Goal: Task Accomplishment & Management: Manage account settings

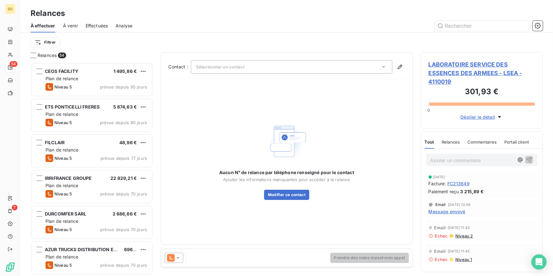
scroll to position [209, 118]
click at [455, 26] on input "text" at bounding box center [481, 26] width 95 height 10
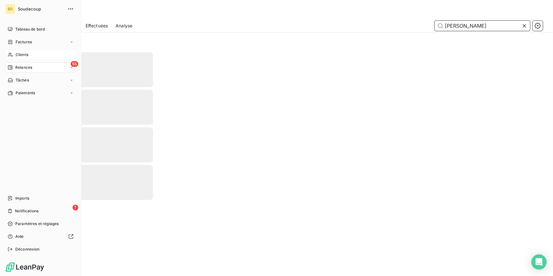
type input "[PERSON_NAME]"
click at [17, 53] on span "Clients" at bounding box center [22, 55] width 13 height 6
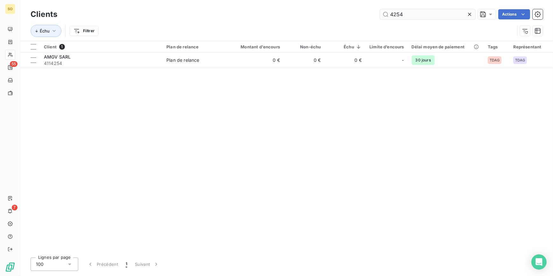
drag, startPoint x: 387, startPoint y: 14, endPoint x: 439, endPoint y: 12, distance: 52.8
click at [439, 12] on input "4254" at bounding box center [427, 14] width 95 height 10
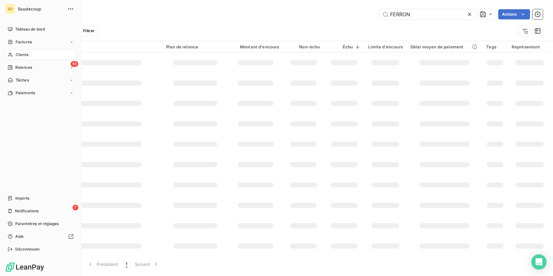
type input "FERRON"
click at [20, 56] on span "Clients" at bounding box center [22, 55] width 13 height 6
click at [20, 67] on span "Relances" at bounding box center [23, 68] width 17 height 6
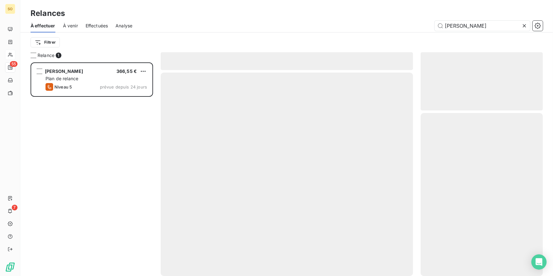
scroll to position [209, 118]
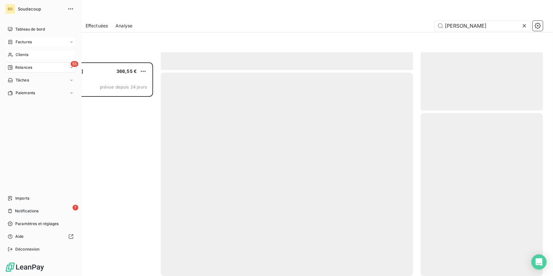
click at [23, 41] on span "Factures" at bounding box center [24, 42] width 16 height 6
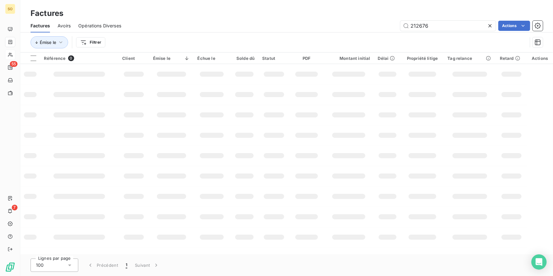
drag, startPoint x: 409, startPoint y: 27, endPoint x: 474, endPoint y: 19, distance: 66.0
click at [471, 22] on input "212676" at bounding box center [447, 26] width 95 height 10
click at [445, 28] on input "214397" at bounding box center [447, 26] width 95 height 10
drag, startPoint x: 448, startPoint y: 26, endPoint x: 405, endPoint y: 26, distance: 42.6
click at [405, 26] on input "214397" at bounding box center [447, 26] width 95 height 10
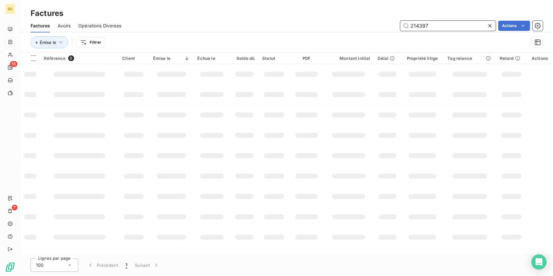
type input "214397"
drag, startPoint x: 252, startPoint y: 82, endPoint x: 260, endPoint y: 63, distance: 20.7
click at [252, 82] on td at bounding box center [244, 74] width 28 height 20
click at [56, 41] on button "Émise le" at bounding box center [50, 42] width 38 height 12
click at [81, 41] on html "SO 55 7 Factures Factures Avoirs Opérations Diverses 214397 Actions Émise le Fi…" at bounding box center [276, 138] width 553 height 276
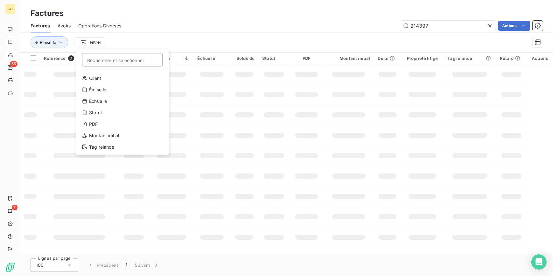
click at [156, 39] on html "SO 55 7 Factures Factures Avoirs Opérations Diverses 214397 Actions Émise le Fi…" at bounding box center [276, 138] width 553 height 276
click at [443, 24] on input "214397" at bounding box center [447, 26] width 95 height 10
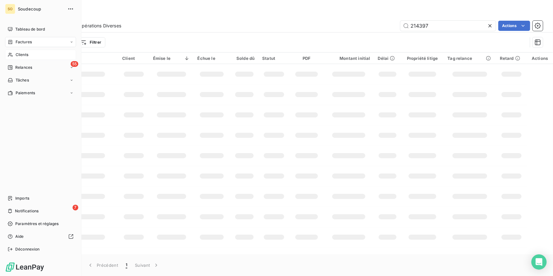
click at [18, 67] on span "Relances" at bounding box center [23, 68] width 17 height 6
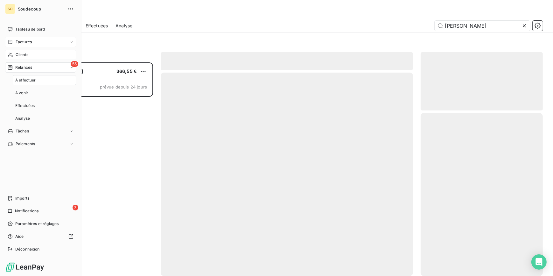
scroll to position [209, 118]
click at [25, 55] on span "Clients" at bounding box center [22, 55] width 13 height 6
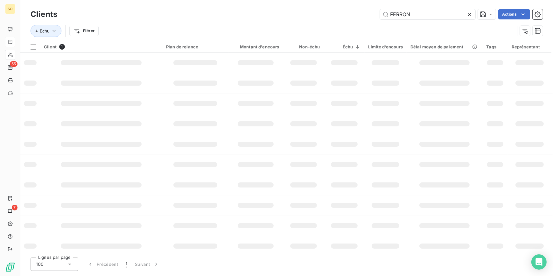
click at [469, 13] on icon at bounding box center [469, 14] width 6 height 6
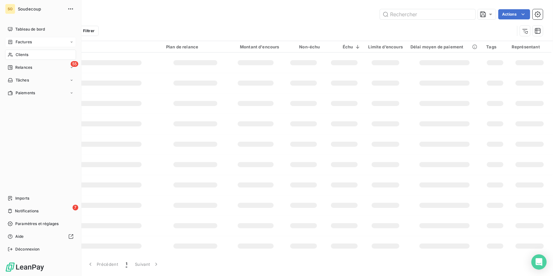
click at [16, 52] on span "Clients" at bounding box center [22, 55] width 13 height 6
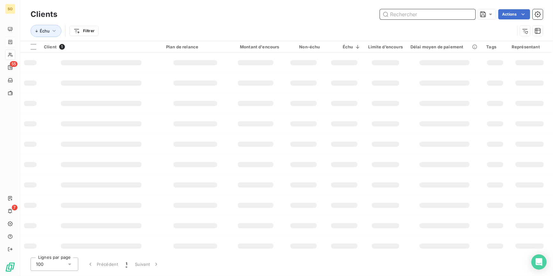
click at [413, 15] on input "text" at bounding box center [427, 14] width 95 height 10
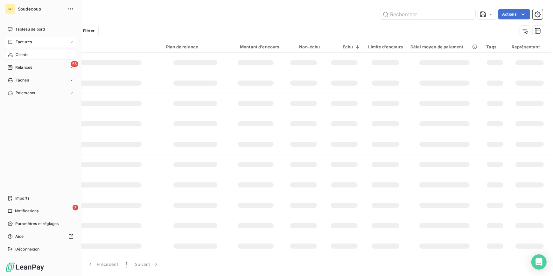
click at [31, 43] on span "Factures" at bounding box center [24, 42] width 16 height 6
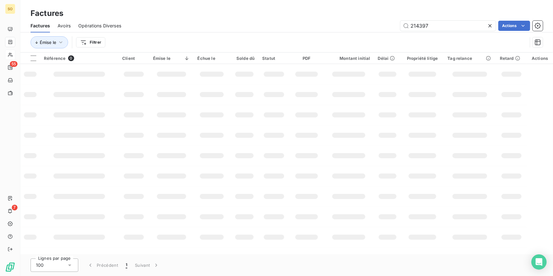
click at [199, 81] on td at bounding box center [212, 74] width 37 height 20
click at [444, 25] on input "214397" at bounding box center [447, 26] width 95 height 10
drag, startPoint x: 431, startPoint y: 25, endPoint x: 382, endPoint y: 27, distance: 48.4
click at [382, 27] on div "214397 Actions" at bounding box center [336, 26] width 414 height 10
type input "FC214397"
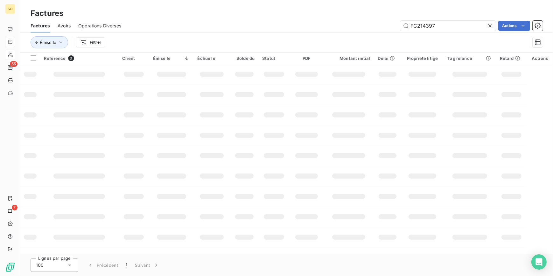
click at [489, 24] on icon at bounding box center [489, 26] width 6 height 6
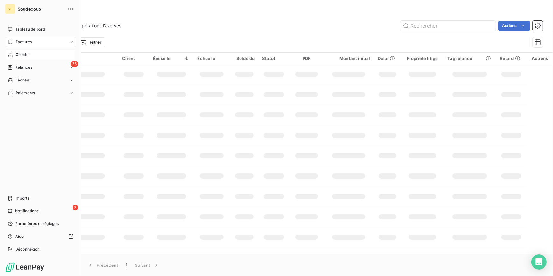
click at [23, 53] on span "Clients" at bounding box center [22, 55] width 13 height 6
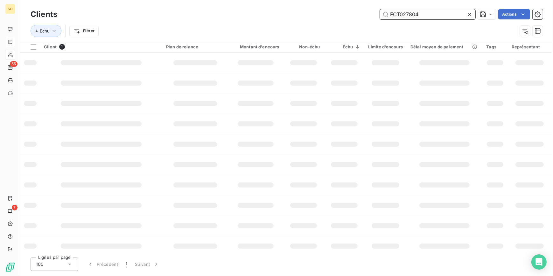
click at [432, 15] on input "FCT027804" at bounding box center [427, 14] width 95 height 10
type input "FCT027804"
click at [352, 87] on td at bounding box center [344, 83] width 41 height 20
click at [88, 32] on html "SO 55 7 Clients FCT027804 Actions Échu Filtrer Client 1 Plan de relance Montant…" at bounding box center [276, 138] width 553 height 276
click at [62, 69] on html "SO 55 7 Clients FCT027804 Actions Échu Filtrer Rechercher et sélectionner Clien…" at bounding box center [276, 138] width 553 height 276
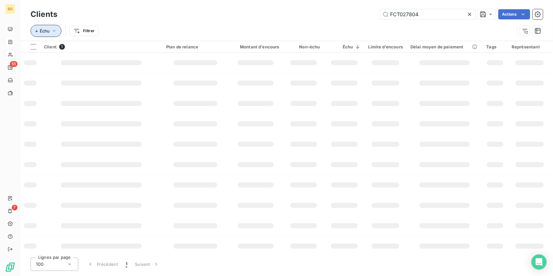
click at [44, 31] on span "Échu" at bounding box center [45, 30] width 10 height 5
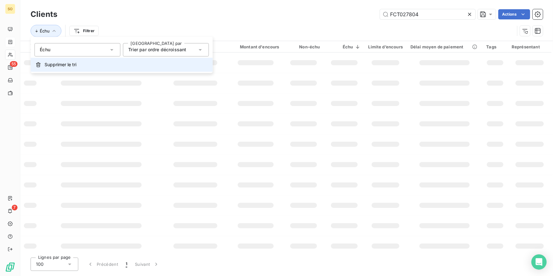
click at [46, 64] on span "Supprimer le tri" at bounding box center [61, 64] width 32 height 6
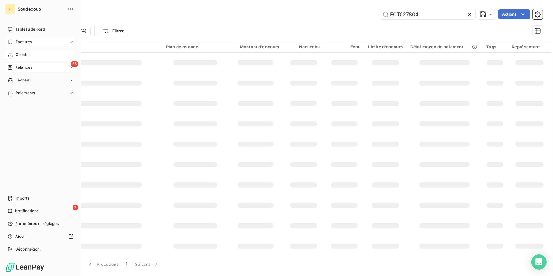
click at [16, 65] on span "Relances" at bounding box center [23, 68] width 17 height 6
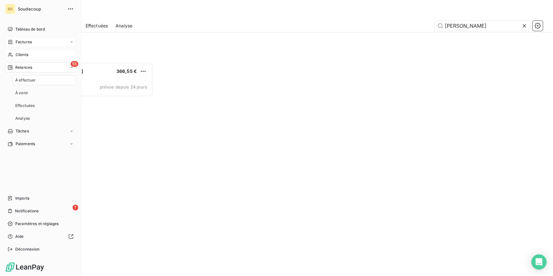
scroll to position [209, 118]
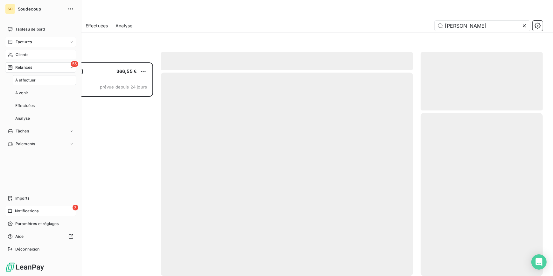
click at [41, 208] on div "7 Notifications" at bounding box center [40, 211] width 71 height 10
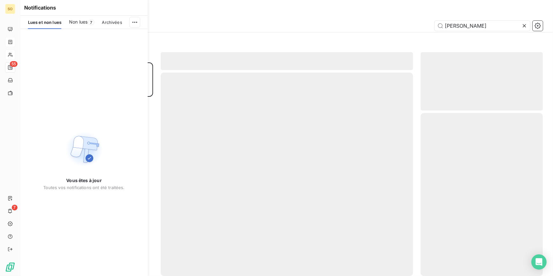
click at [524, 25] on icon at bounding box center [524, 26] width 6 height 6
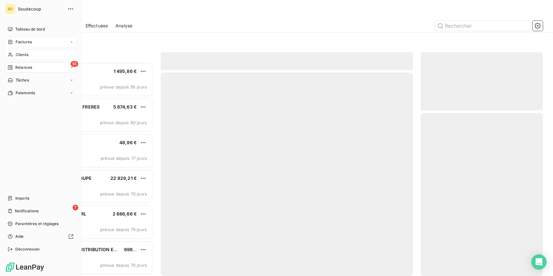
click at [18, 54] on span "Clients" at bounding box center [22, 55] width 13 height 6
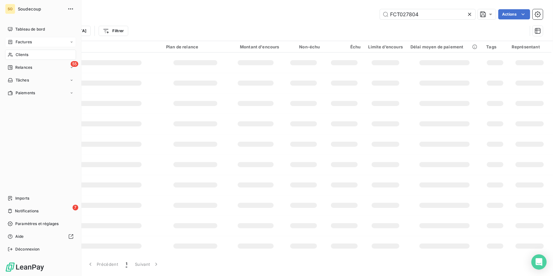
click at [32, 41] on div "Factures" at bounding box center [40, 42] width 71 height 10
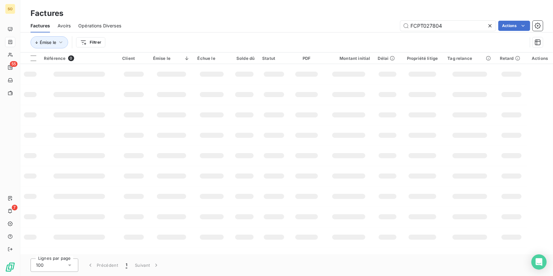
click at [369, 72] on td at bounding box center [348, 74] width 51 height 20
click at [455, 25] on input "FCPT027804" at bounding box center [447, 26] width 95 height 10
click at [424, 24] on input "FCPT027804" at bounding box center [447, 26] width 95 height 10
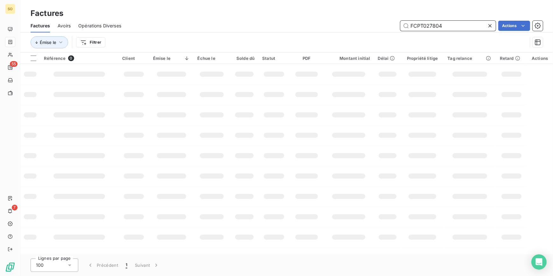
click at [424, 24] on input "FCPT027804" at bounding box center [447, 26] width 95 height 10
click at [405, 26] on input "027804" at bounding box center [447, 26] width 95 height 10
type input "027804"
click at [429, 117] on div at bounding box center [422, 114] width 28 height 5
click at [488, 25] on icon at bounding box center [489, 26] width 6 height 6
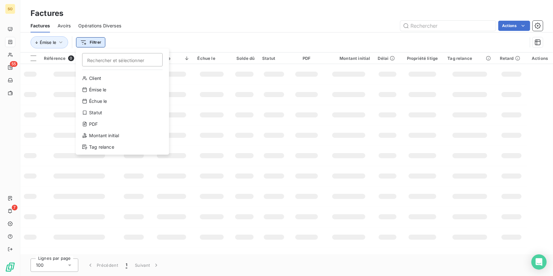
click at [84, 41] on html "SO 55 7 Factures Factures Avoirs Opérations Diverses Actions Émise le Filtrer R…" at bounding box center [276, 138] width 553 height 276
click at [59, 103] on html "SO 55 7 Factures Factures Avoirs Opérations Diverses Actions Émise le Filtrer R…" at bounding box center [276, 138] width 553 height 276
click at [267, 124] on td at bounding box center [273, 115] width 31 height 20
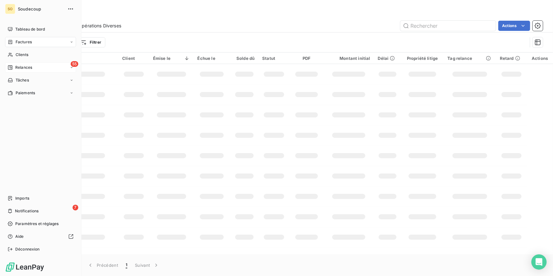
click at [20, 67] on span "Relances" at bounding box center [23, 68] width 17 height 6
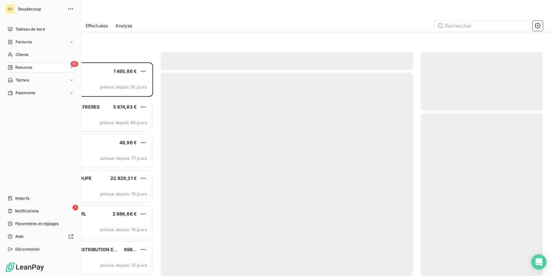
scroll to position [209, 118]
click at [27, 52] on span "Clients" at bounding box center [22, 55] width 13 height 6
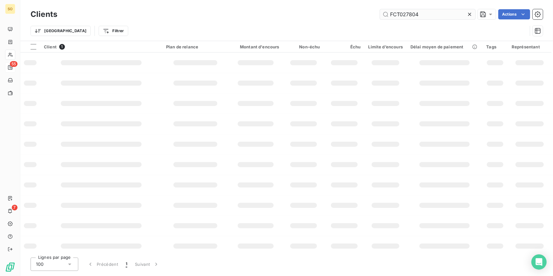
click at [397, 16] on input "FCT027804" at bounding box center [427, 14] width 95 height 10
click at [438, 16] on input "FCPT027804" at bounding box center [427, 14] width 95 height 10
type input "FCPT027804"
click at [470, 16] on icon at bounding box center [469, 14] width 6 height 6
click at [324, 131] on td at bounding box center [344, 123] width 41 height 20
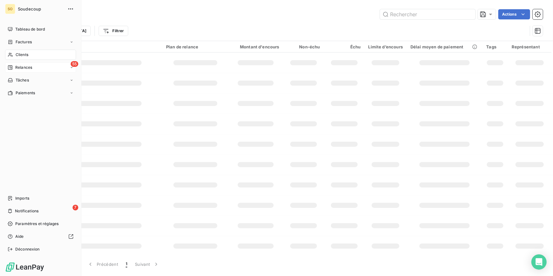
click at [22, 62] on div "55 Relances" at bounding box center [40, 67] width 71 height 10
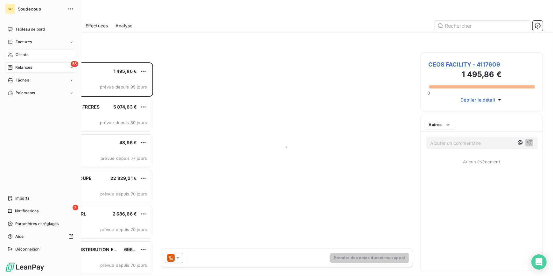
click at [21, 64] on div "55 Relances" at bounding box center [40, 67] width 71 height 10
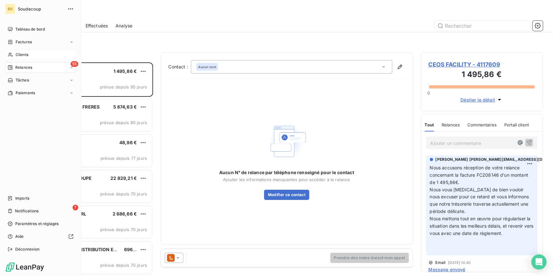
click at [23, 56] on span "Clients" at bounding box center [22, 55] width 13 height 6
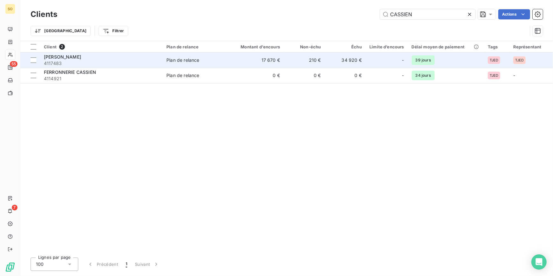
type input "CASSIEN"
click at [131, 60] on span "4117483" at bounding box center [101, 63] width 115 height 6
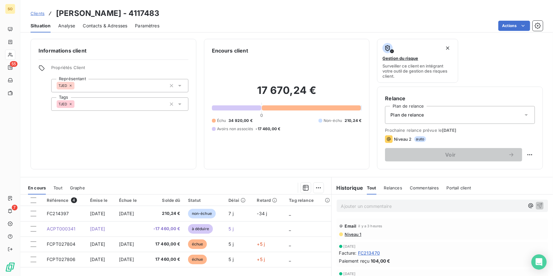
click at [523, 113] on icon at bounding box center [526, 115] width 6 height 6
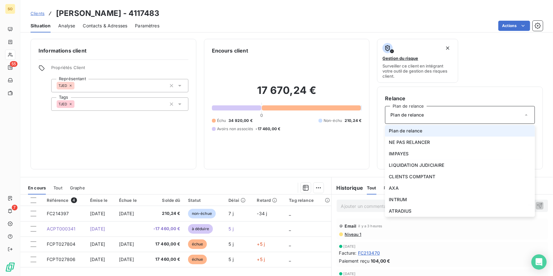
click at [523, 113] on icon at bounding box center [526, 115] width 6 height 6
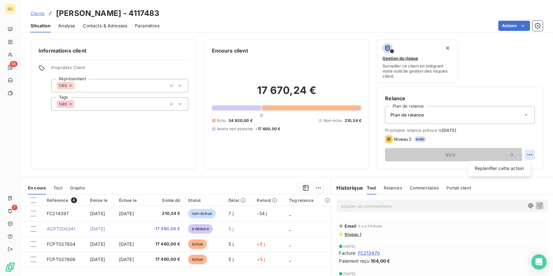
click at [527, 153] on html "SO 55 7 Clients [PERSON_NAME] - 4117483 Situation Analyse Contacts & Adresses P…" at bounding box center [276, 138] width 553 height 276
click at [521, 169] on div "Replanifier cette action" at bounding box center [499, 168] width 57 height 10
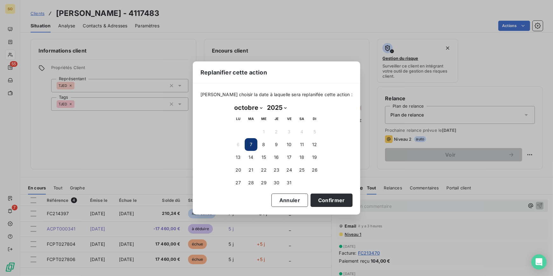
click at [261, 108] on select "janvier février mars avril mai juin juillet août septembre octobre novembre déc…" at bounding box center [248, 107] width 33 height 10
select select "11"
click at [232, 102] on select "janvier février mars avril mai juin juillet août septembre octobre novembre déc…" at bounding box center [248, 107] width 33 height 10
click at [252, 145] on button "9" at bounding box center [250, 144] width 13 height 13
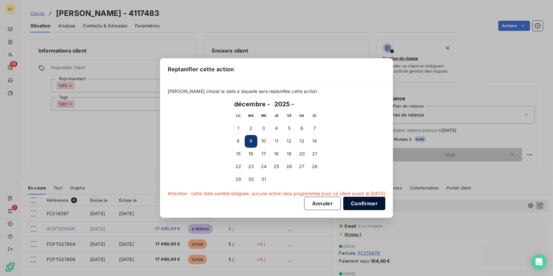
click at [366, 201] on button "Confirmer" at bounding box center [364, 202] width 42 height 13
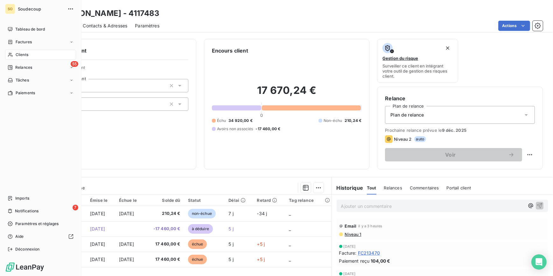
click at [19, 65] on span "Relances" at bounding box center [23, 68] width 17 height 6
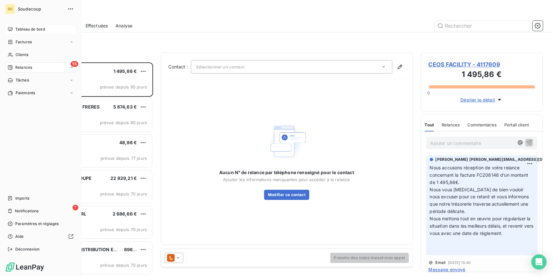
scroll to position [209, 118]
